Goal: Task Accomplishment & Management: Manage account settings

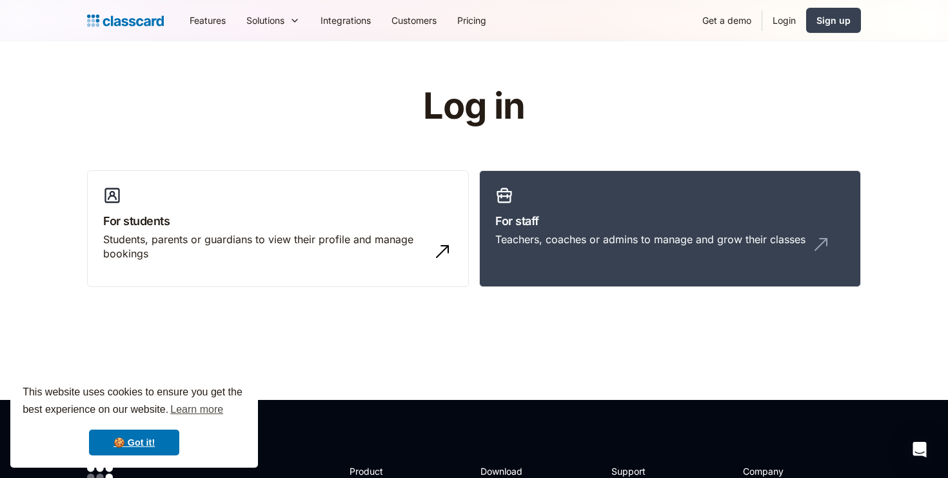
click at [796, 12] on link "Login" at bounding box center [785, 20] width 44 height 29
click at [787, 23] on link "Login" at bounding box center [785, 20] width 44 height 29
click at [786, 26] on link "Login" at bounding box center [785, 20] width 44 height 29
click at [567, 210] on link "For staff Teachers, coaches or admins to manage and grow their classes" at bounding box center [670, 228] width 382 height 117
